Goal: Task Accomplishment & Management: Manage account settings

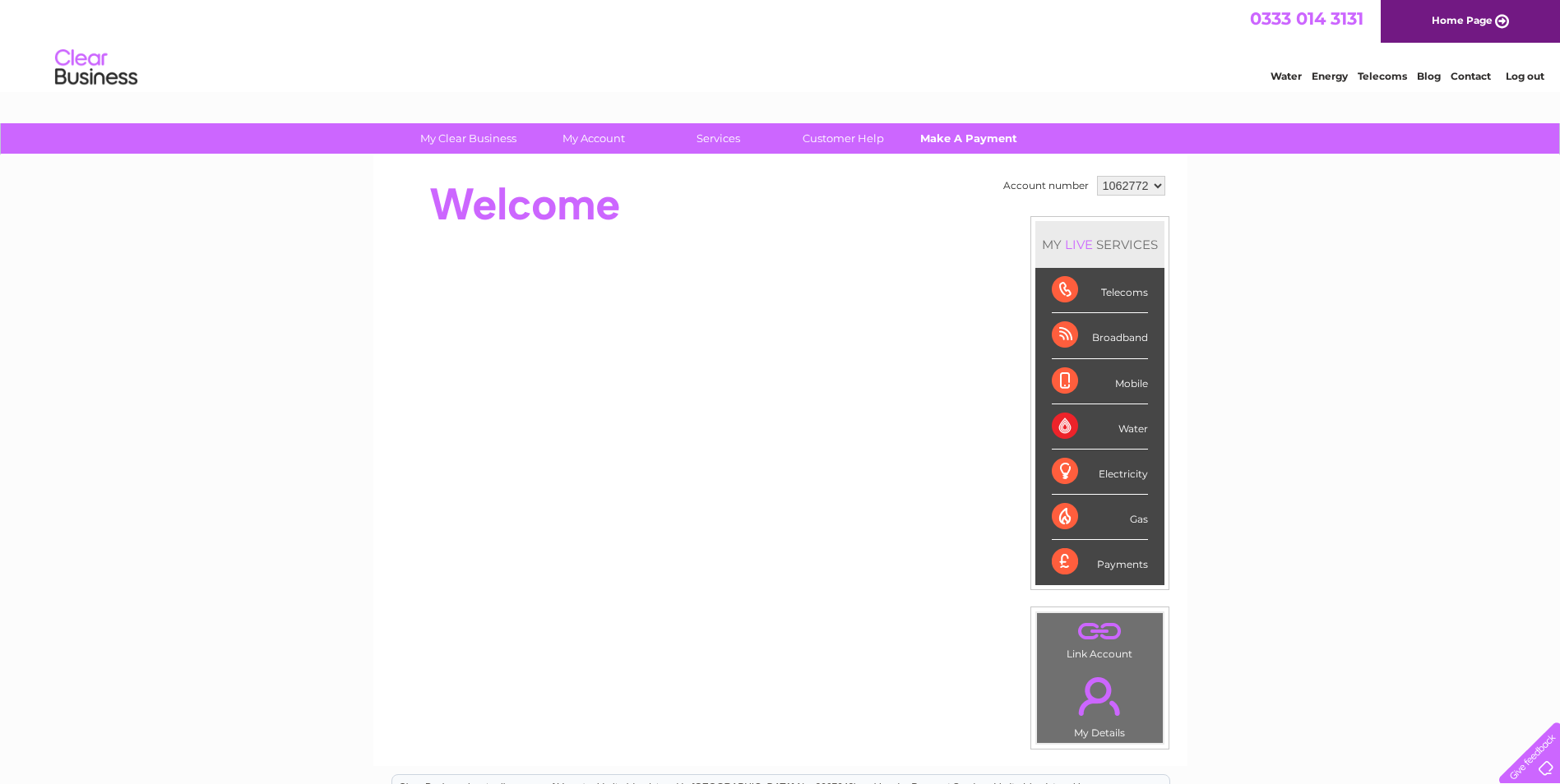
click at [984, 134] on link "Make A Payment" at bounding box center [969, 138] width 136 height 31
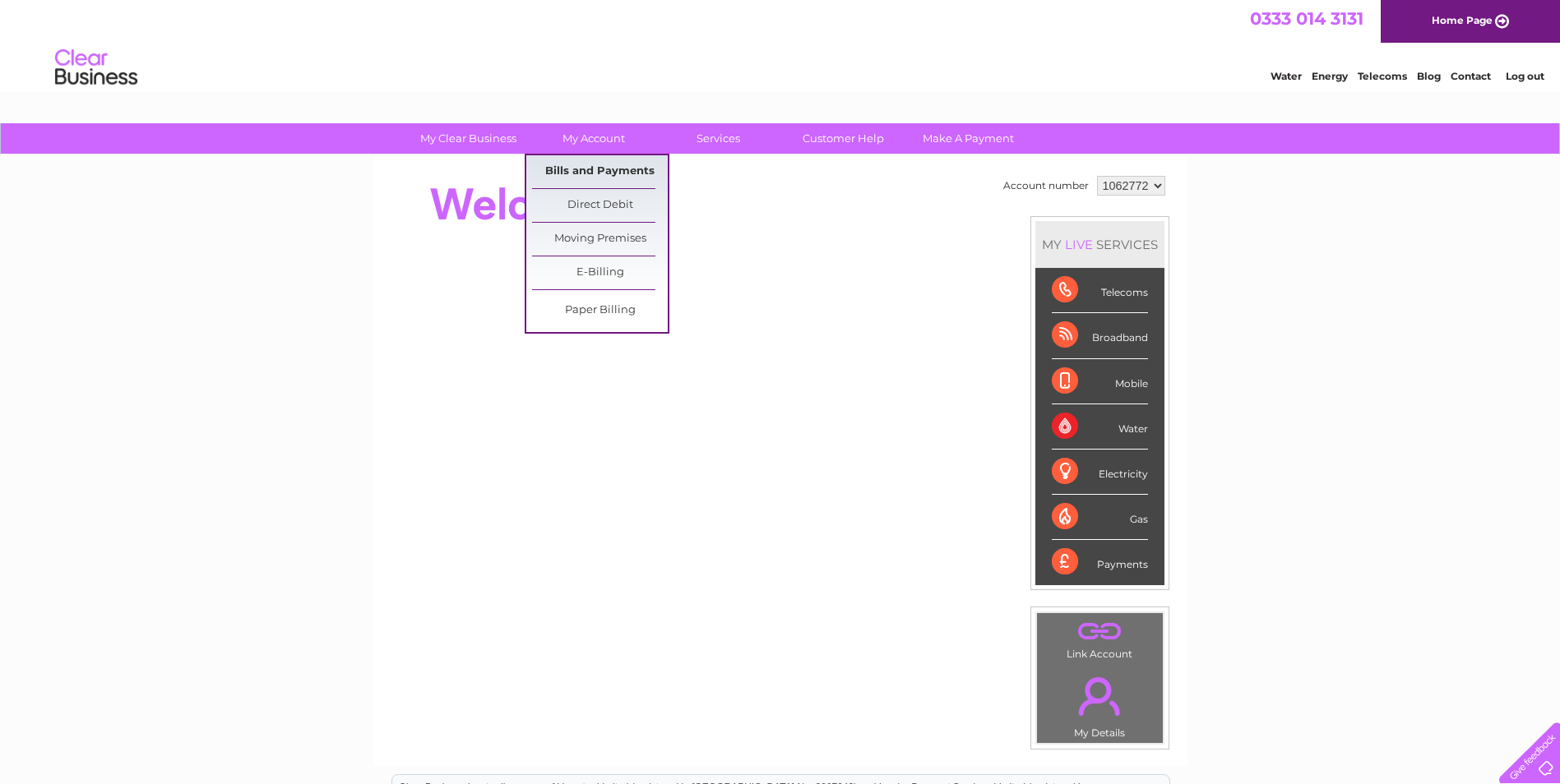
click at [603, 170] on link "Bills and Payments" at bounding box center [600, 171] width 136 height 33
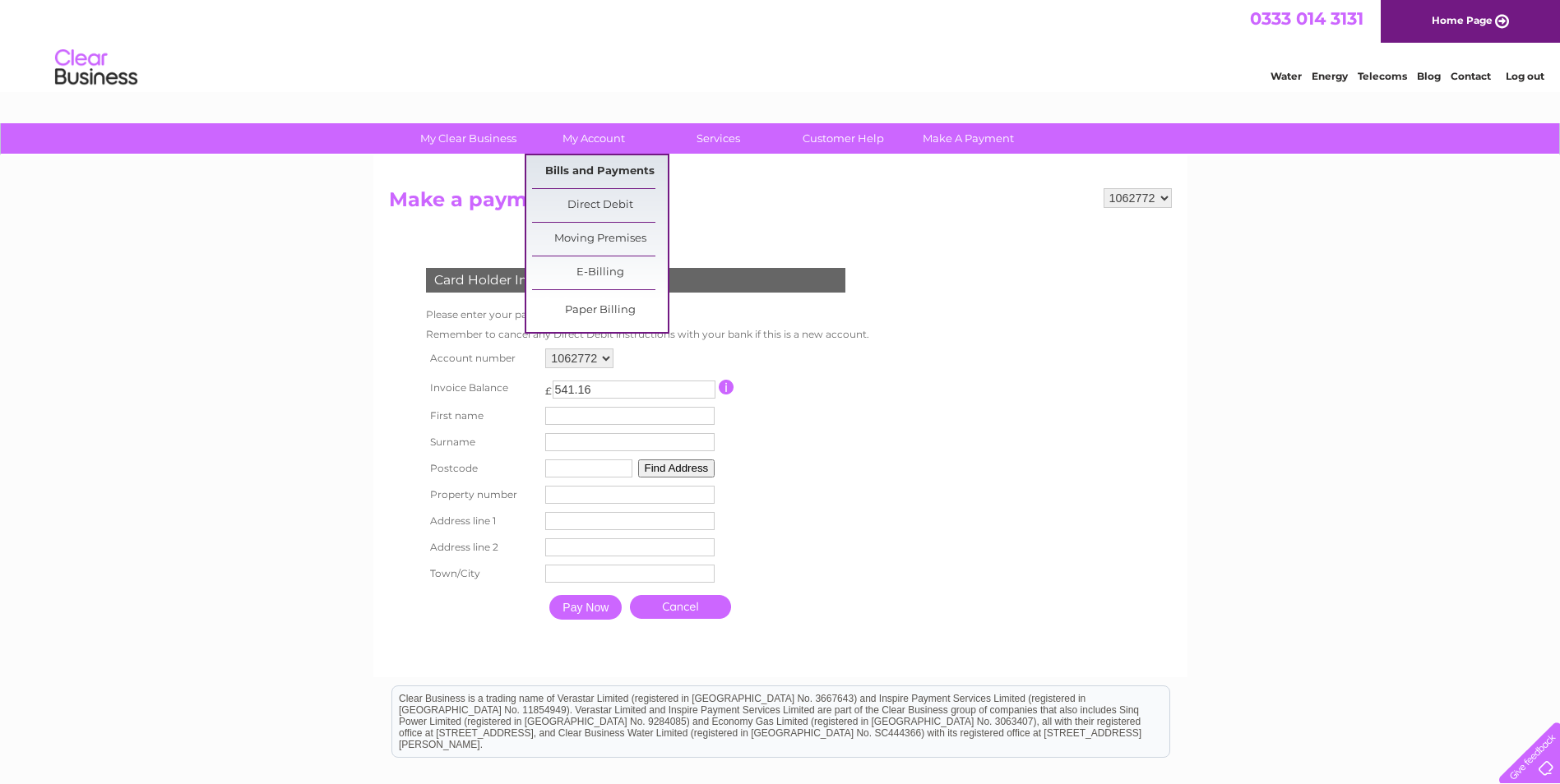
click at [598, 162] on link "Bills and Payments" at bounding box center [600, 171] width 136 height 33
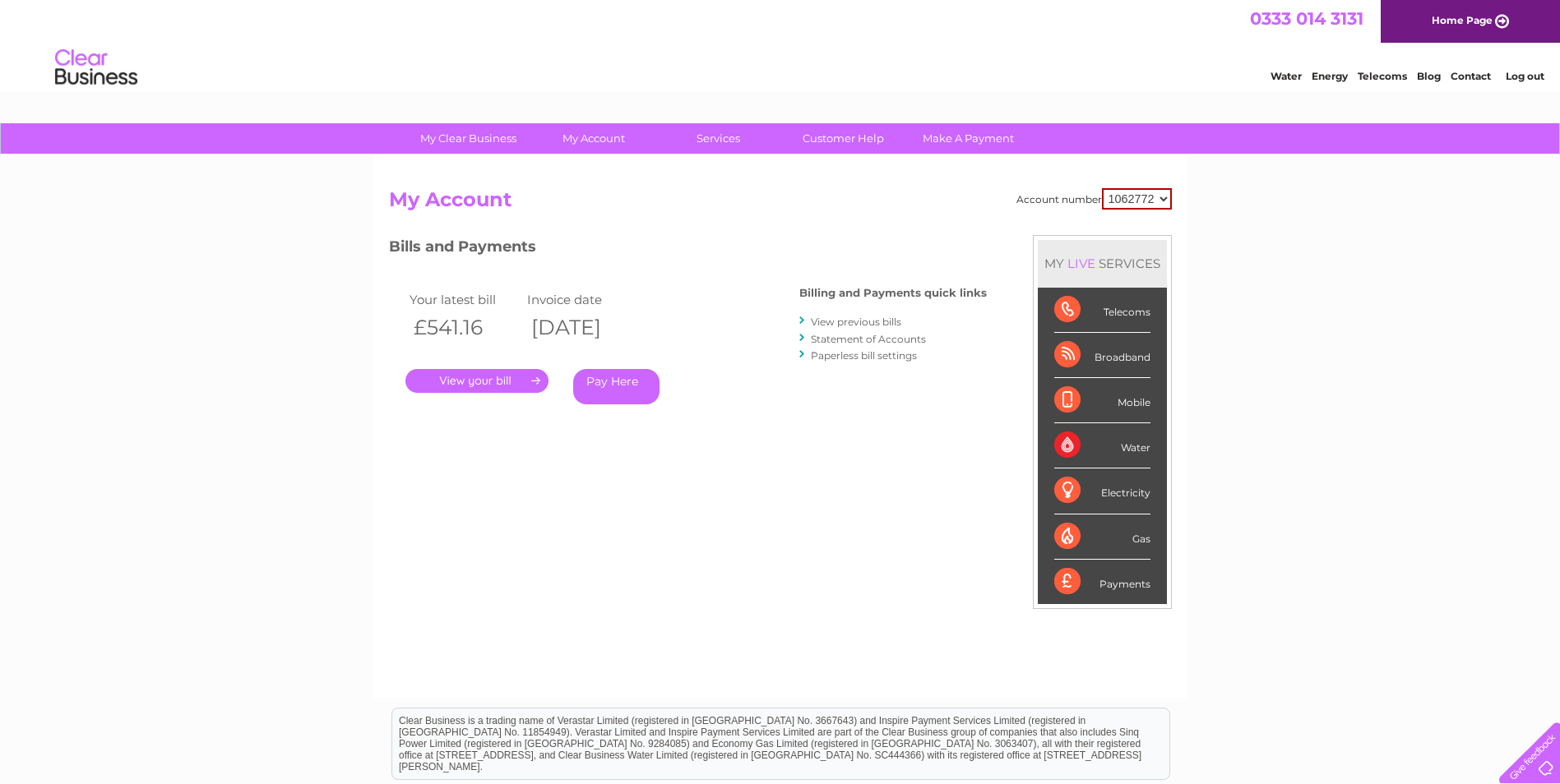
click at [471, 383] on link "." at bounding box center [476, 381] width 143 height 24
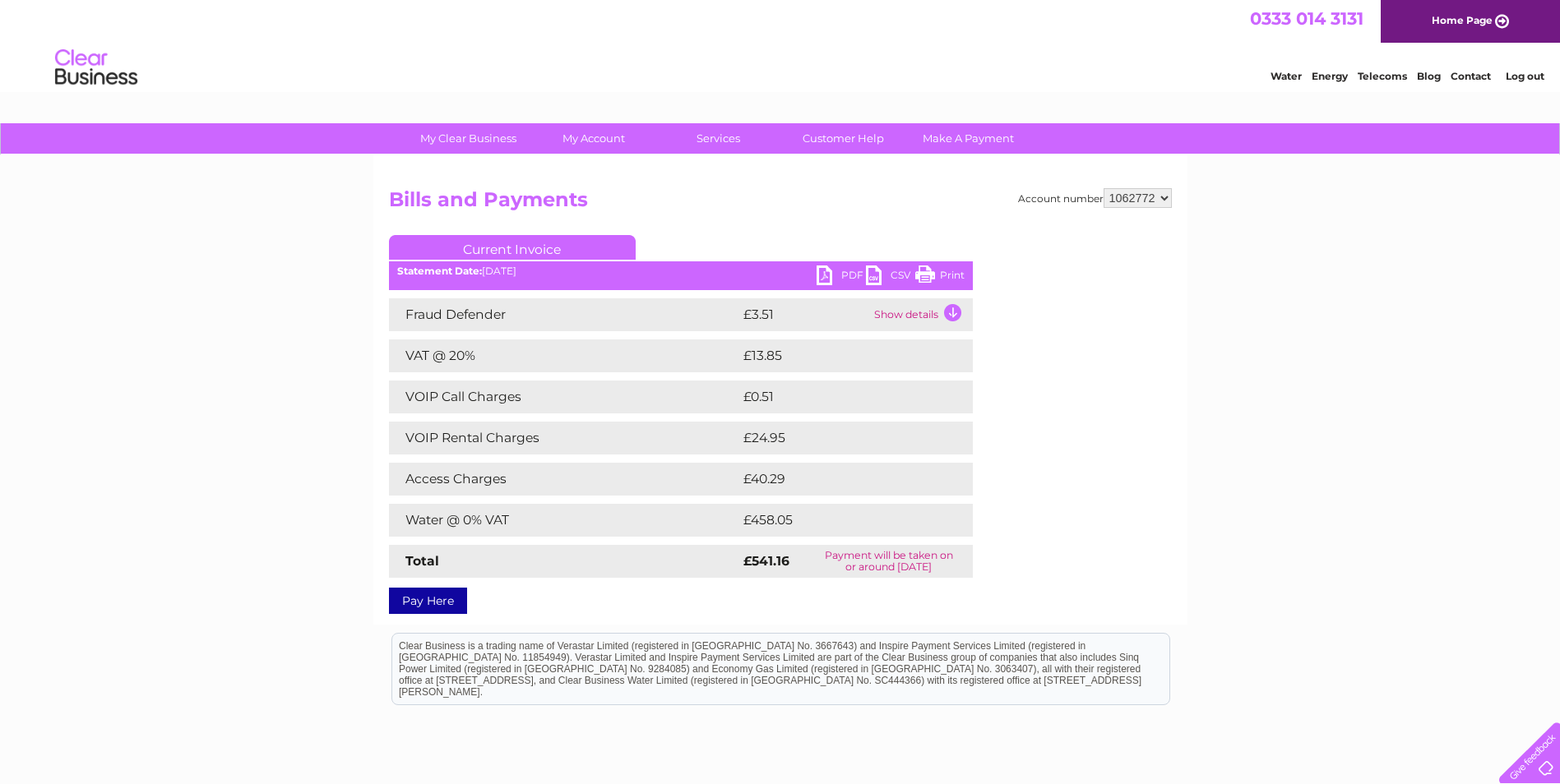
click at [847, 274] on link "PDF" at bounding box center [842, 278] width 49 height 24
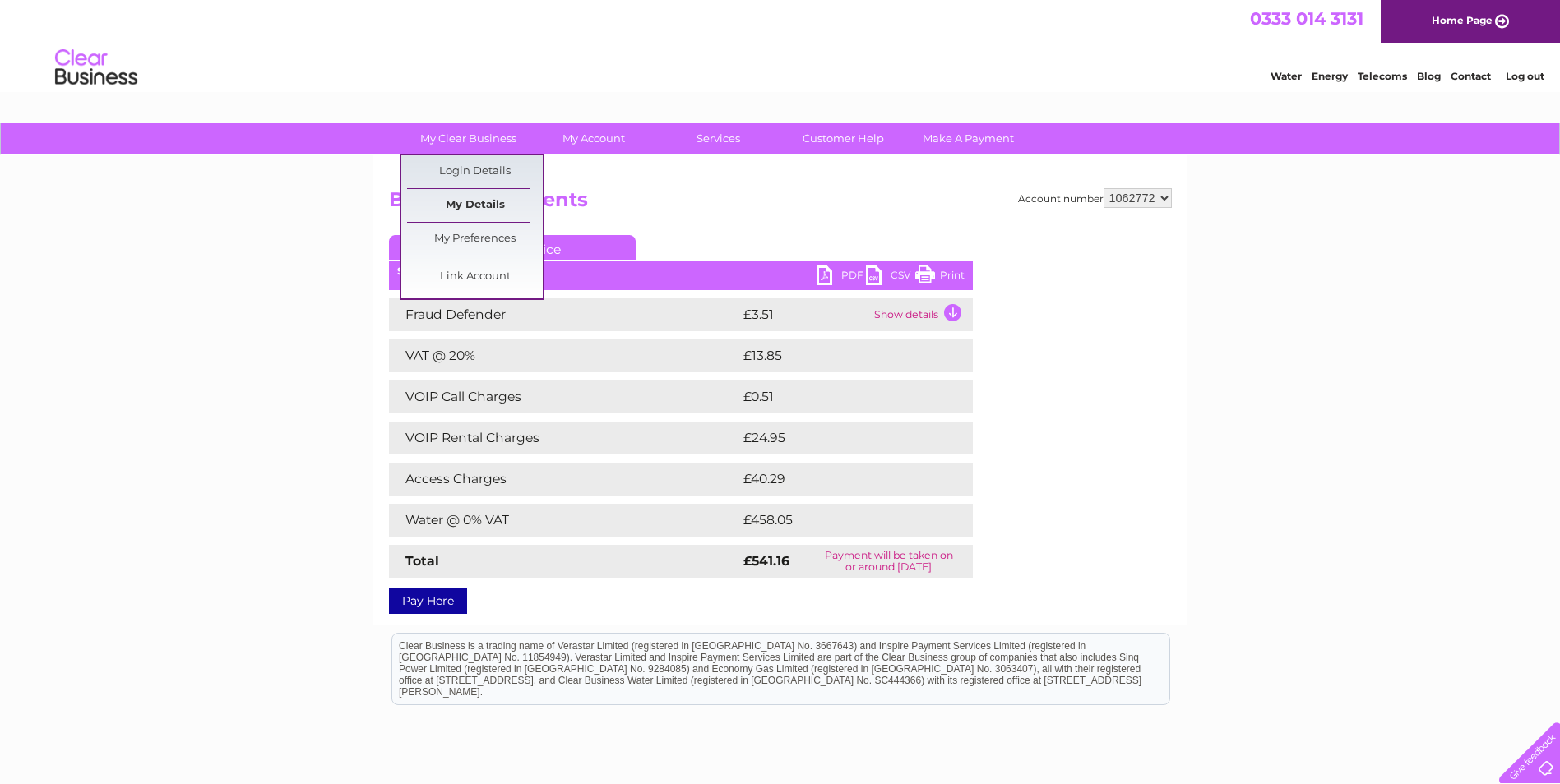
click at [471, 213] on link "My Details" at bounding box center [475, 205] width 136 height 33
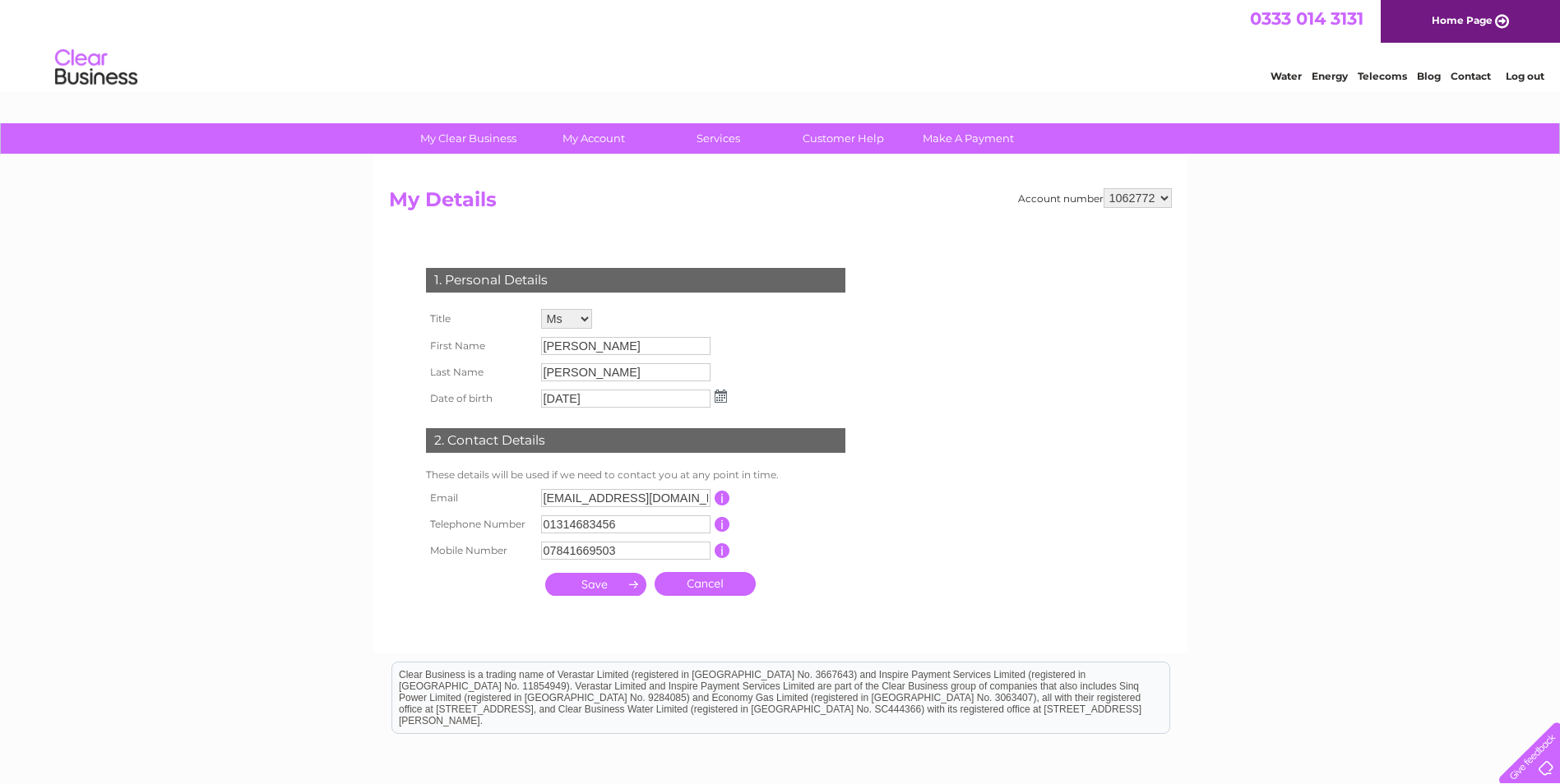
click at [647, 530] on input "01314683456" at bounding box center [626, 524] width 170 height 18
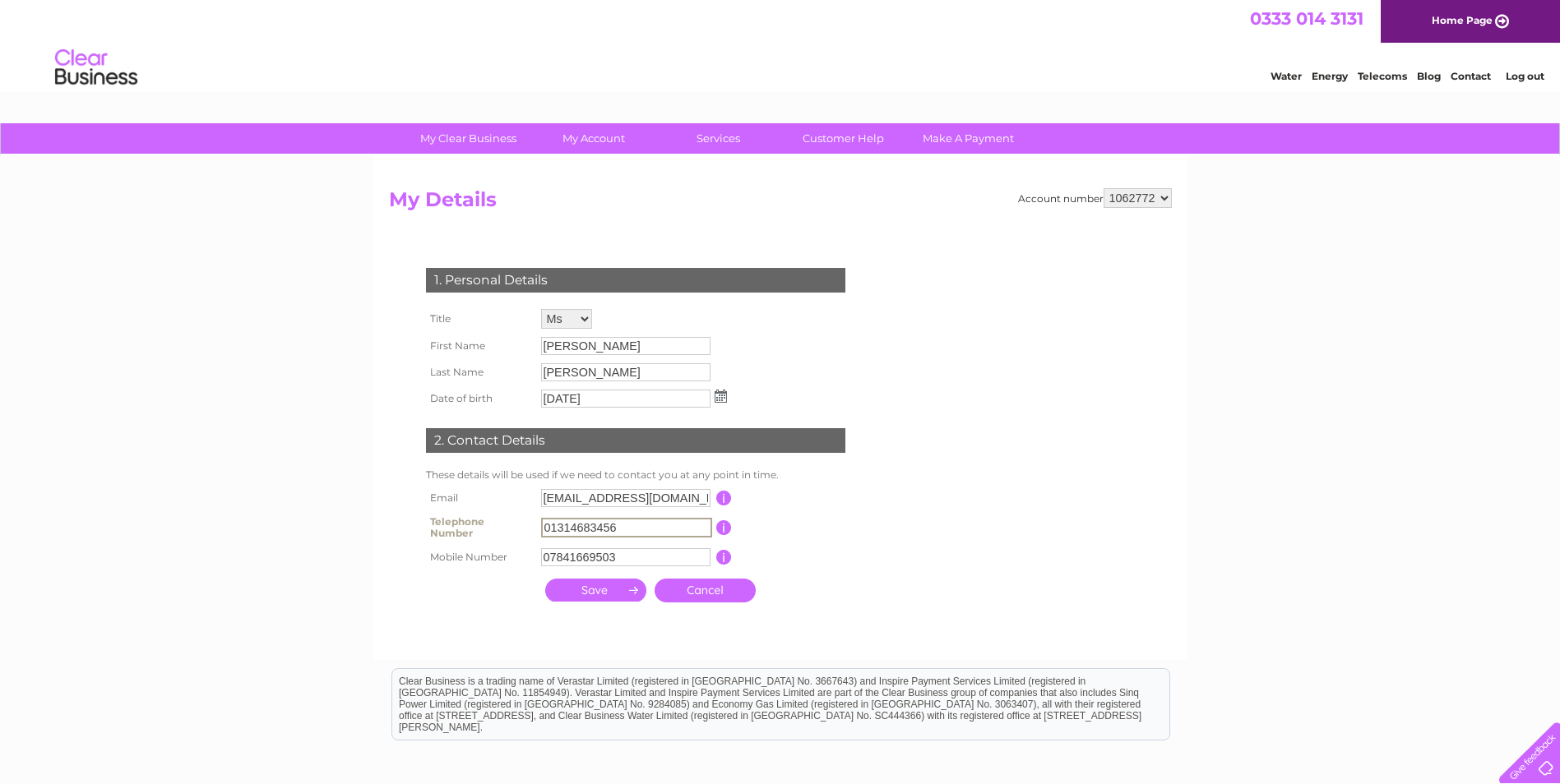
click at [647, 520] on input "01314683456" at bounding box center [627, 528] width 171 height 20
click at [450, 597] on th at bounding box center [479, 590] width 115 height 40
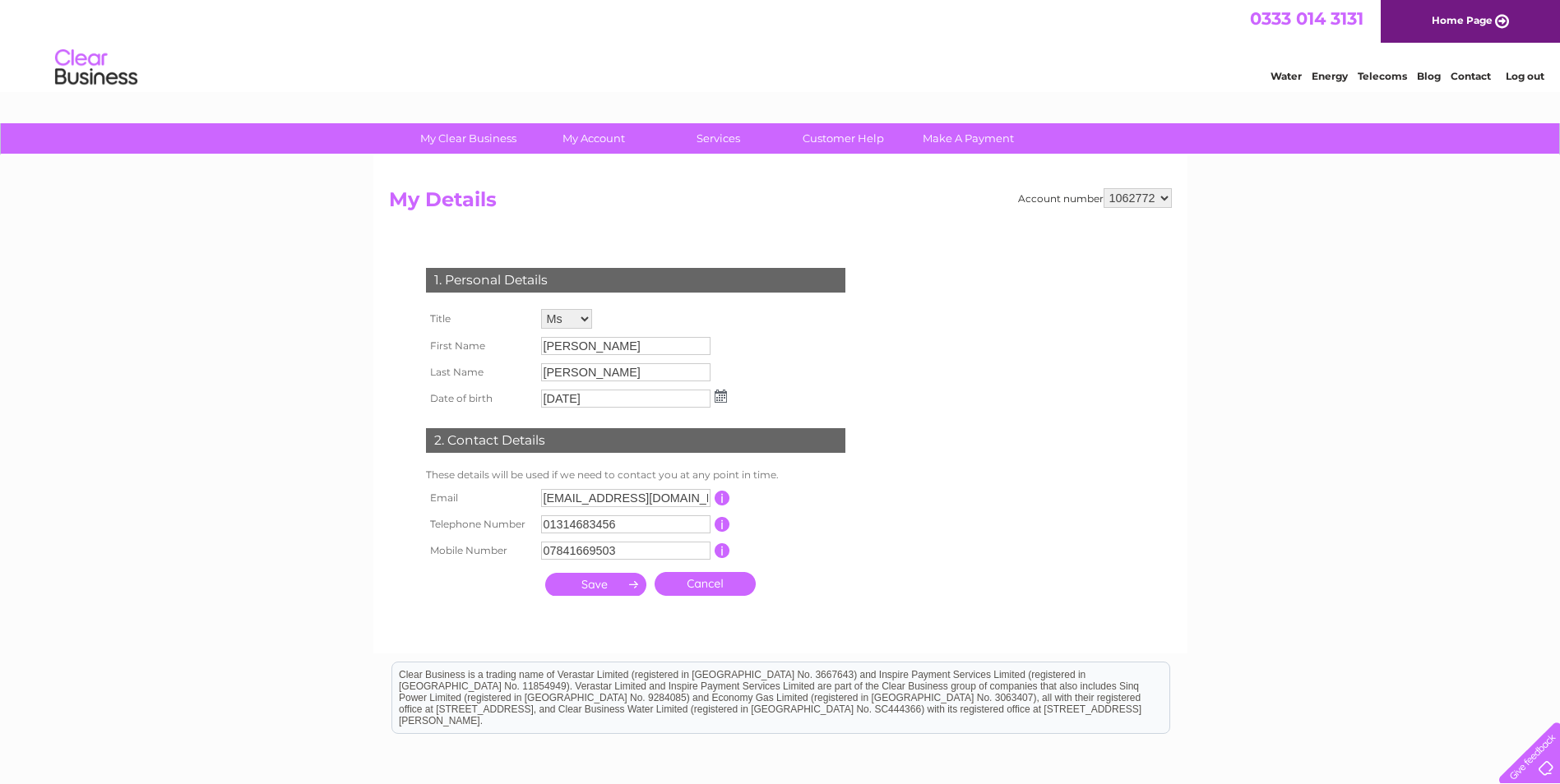
click at [633, 550] on input "07841669503" at bounding box center [626, 551] width 170 height 18
click at [633, 550] on input "07841669503" at bounding box center [627, 552] width 171 height 20
type input "07795415337"
drag, startPoint x: 455, startPoint y: 602, endPoint x: 514, endPoint y: 593, distance: 59.7
click at [455, 602] on th at bounding box center [479, 585] width 115 height 40
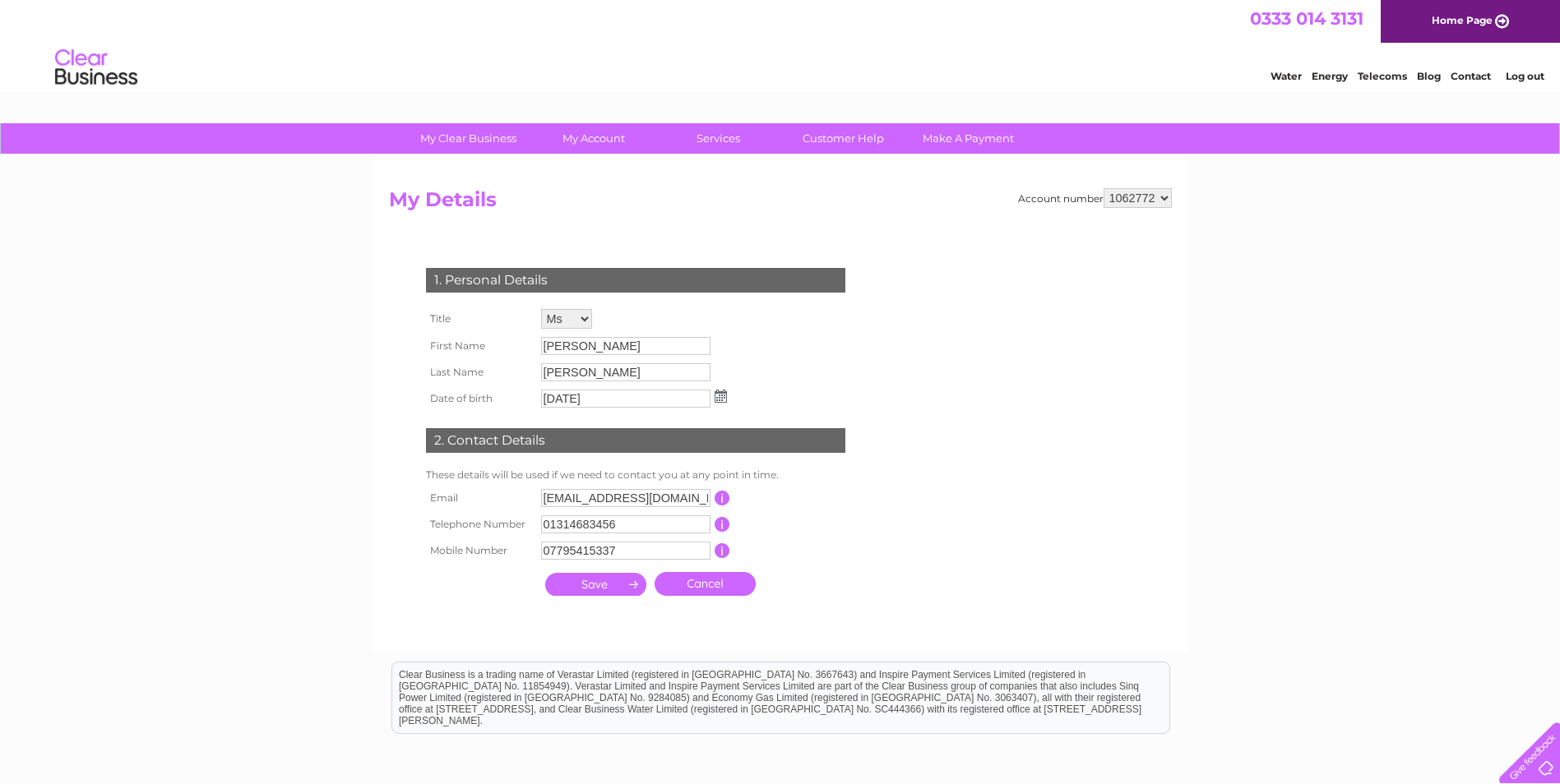
click at [545, 583] on td at bounding box center [595, 584] width 109 height 33
click at [558, 577] on input "submit" at bounding box center [595, 584] width 102 height 23
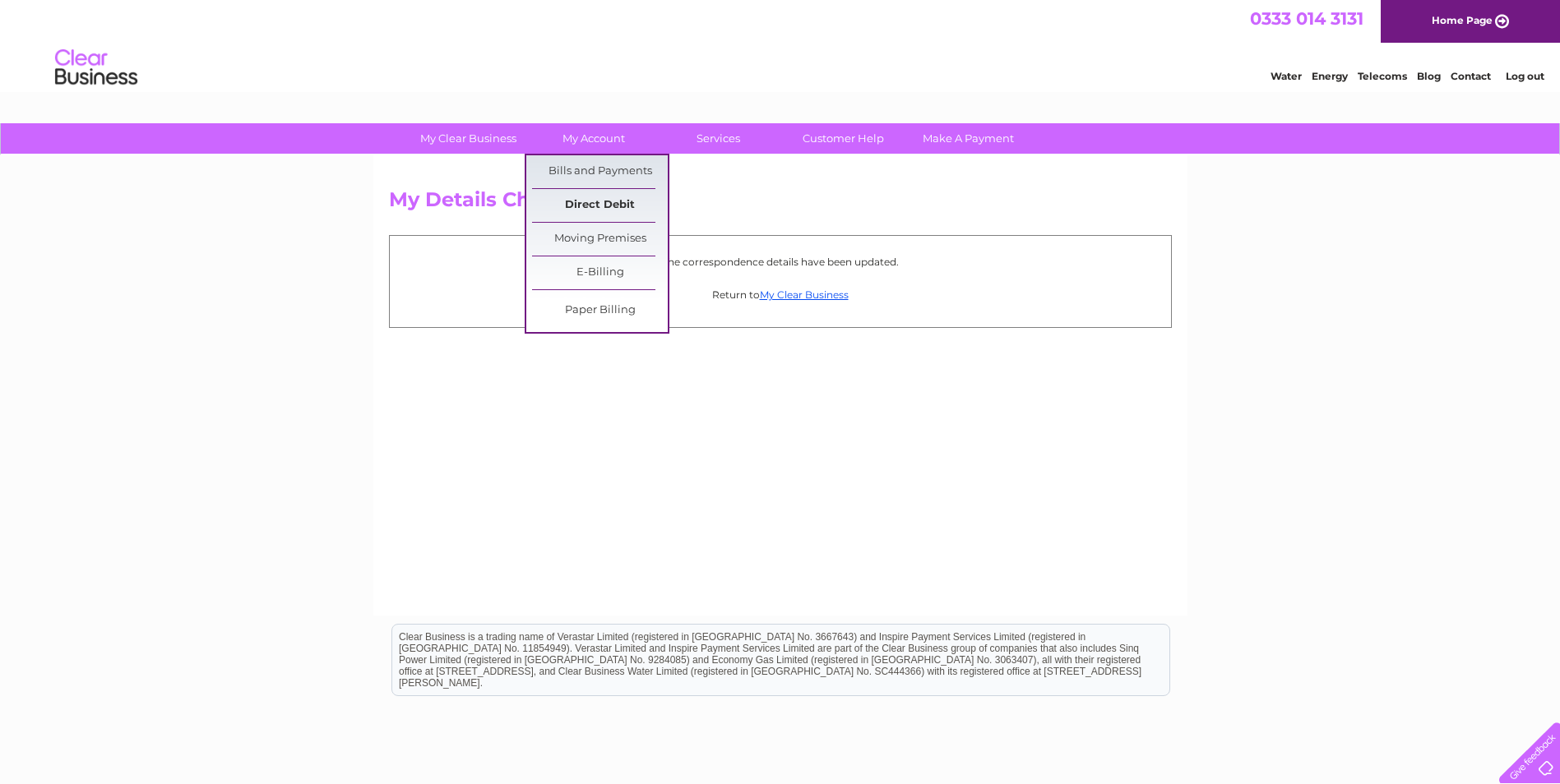
click at [579, 206] on link "Direct Debit" at bounding box center [600, 205] width 136 height 33
click at [577, 169] on link "Bills and Payments" at bounding box center [600, 171] width 136 height 33
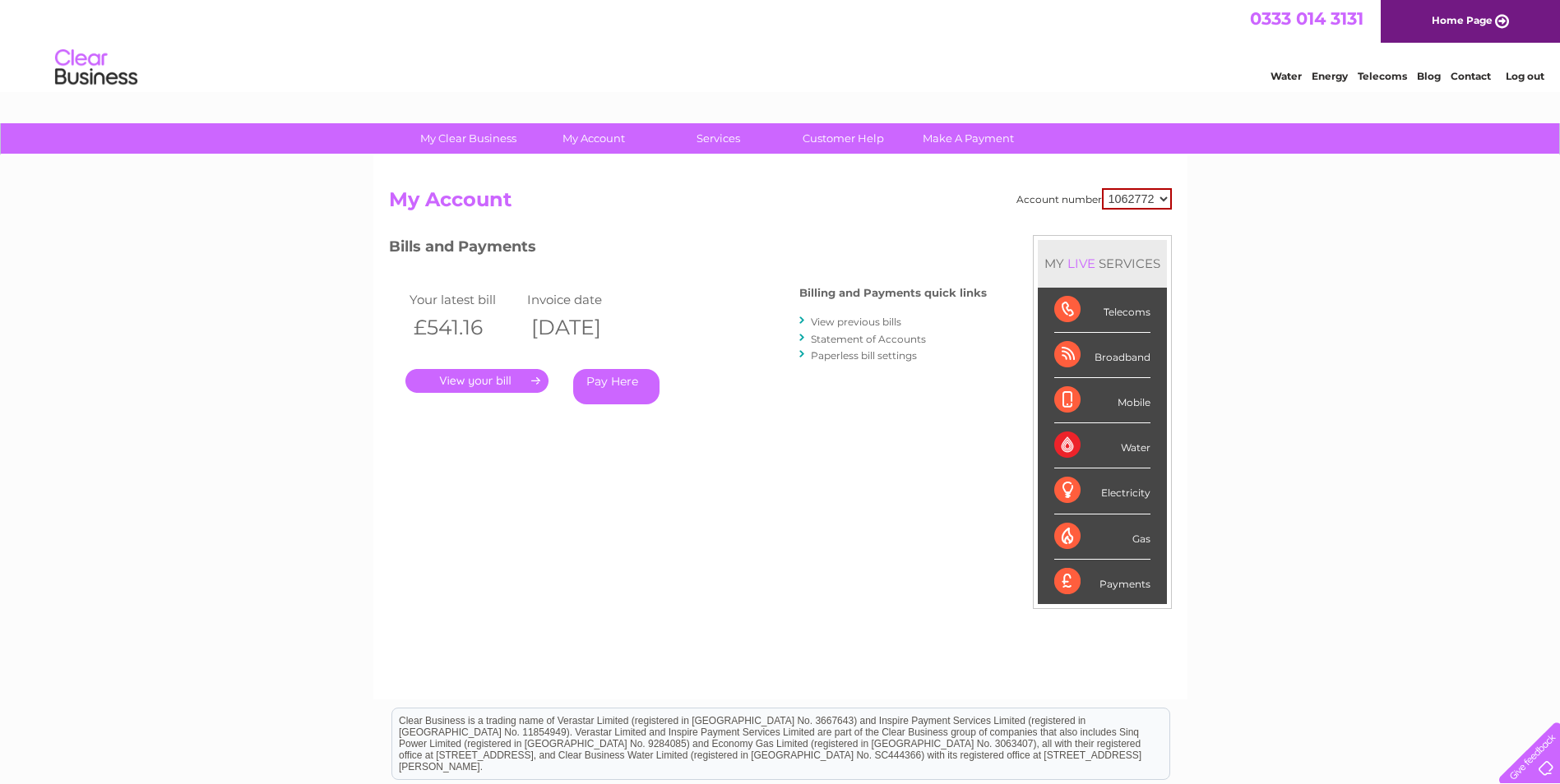
click at [498, 380] on link "." at bounding box center [476, 381] width 143 height 24
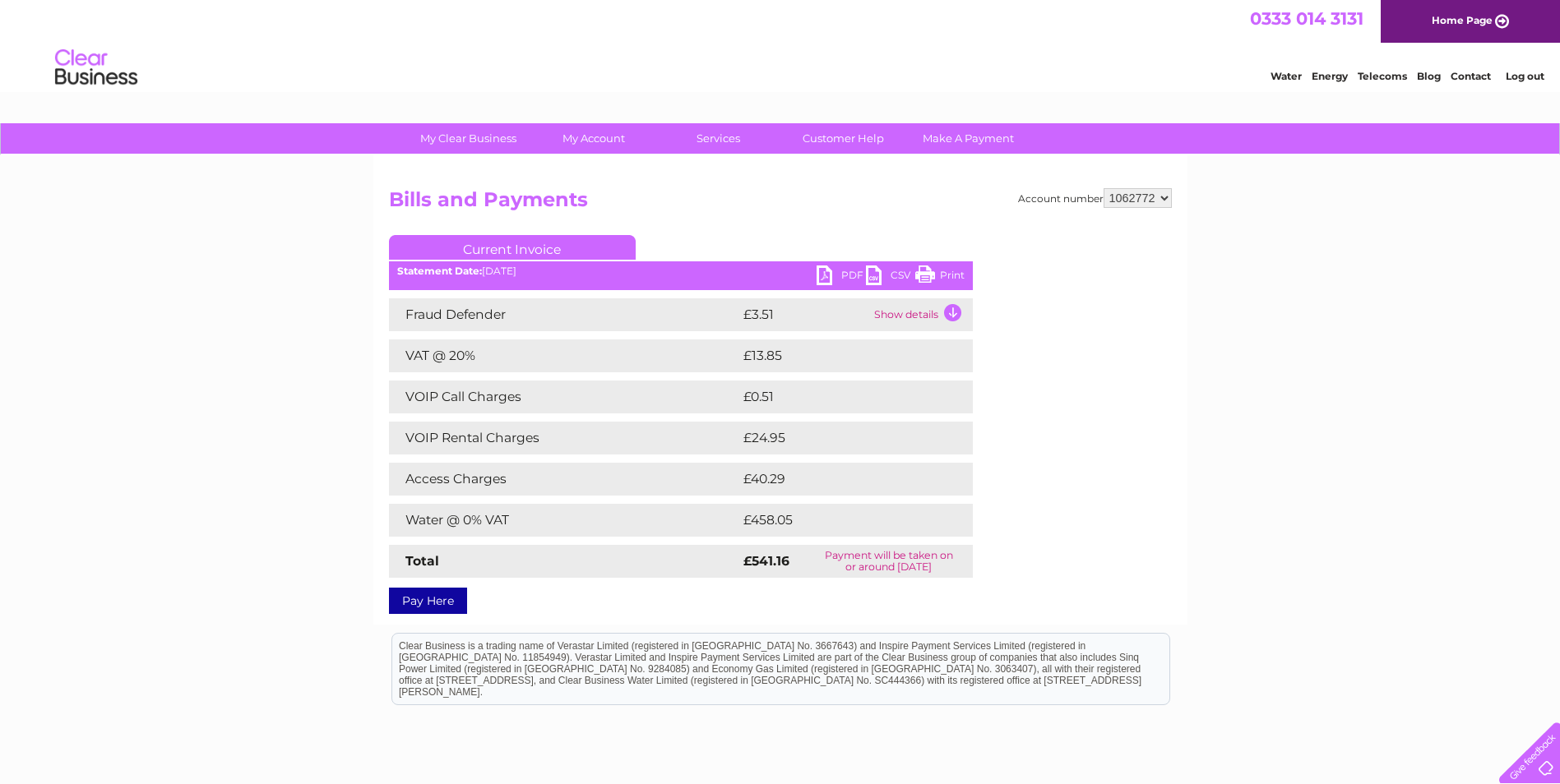
click at [850, 276] on link "PDF" at bounding box center [842, 278] width 49 height 24
